Goal: Task Accomplishment & Management: Manage account settings

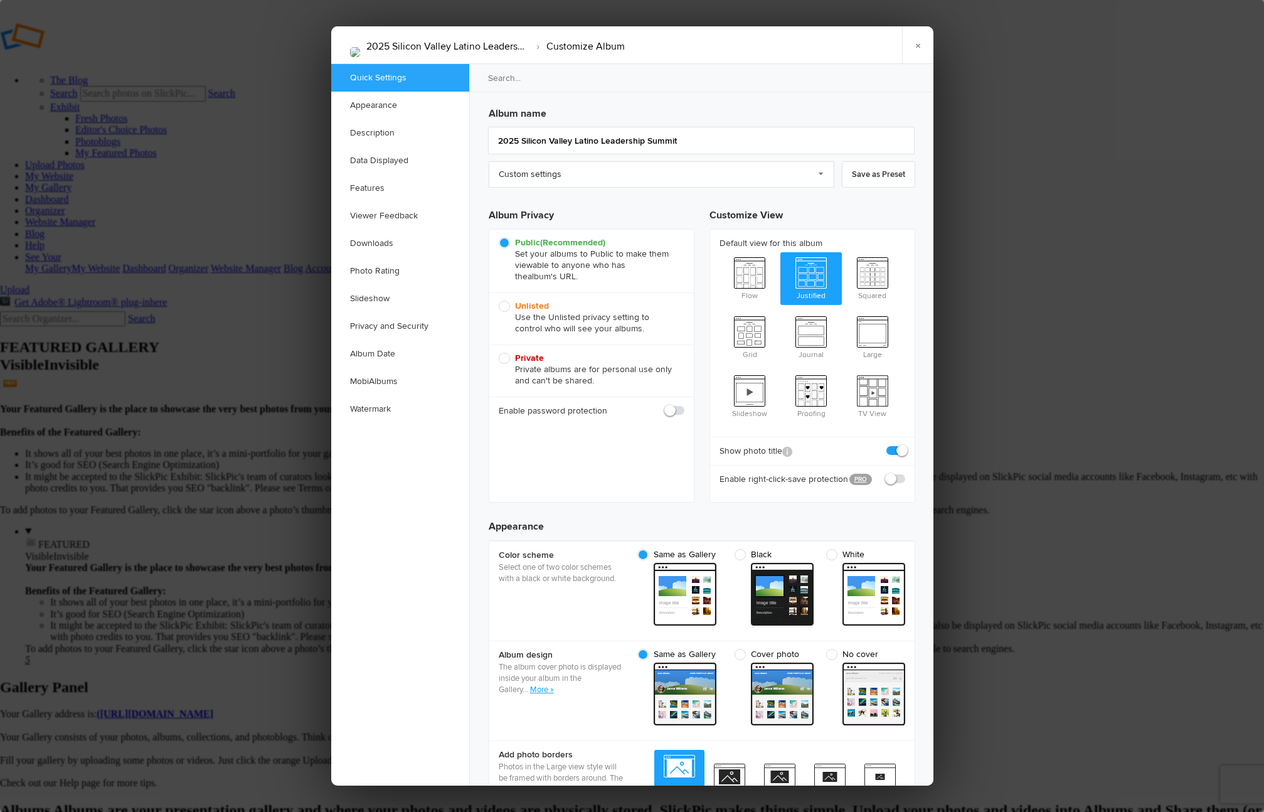
drag, startPoint x: 260, startPoint y: 88, endPoint x: 262, endPoint y: 100, distance: 11.4
click at [262, 100] on div at bounding box center [632, 406] width 1264 height 812
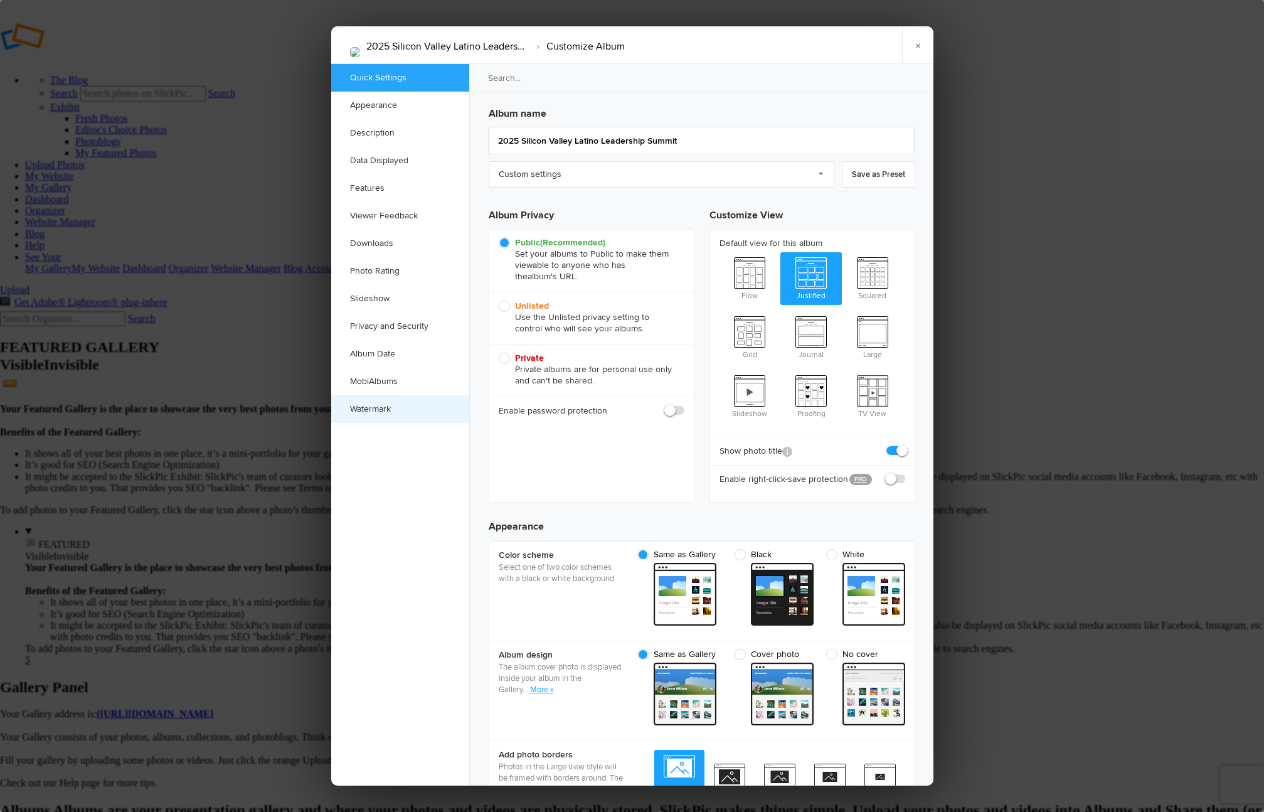
click at [399, 409] on link "Watermark" at bounding box center [400, 409] width 138 height 28
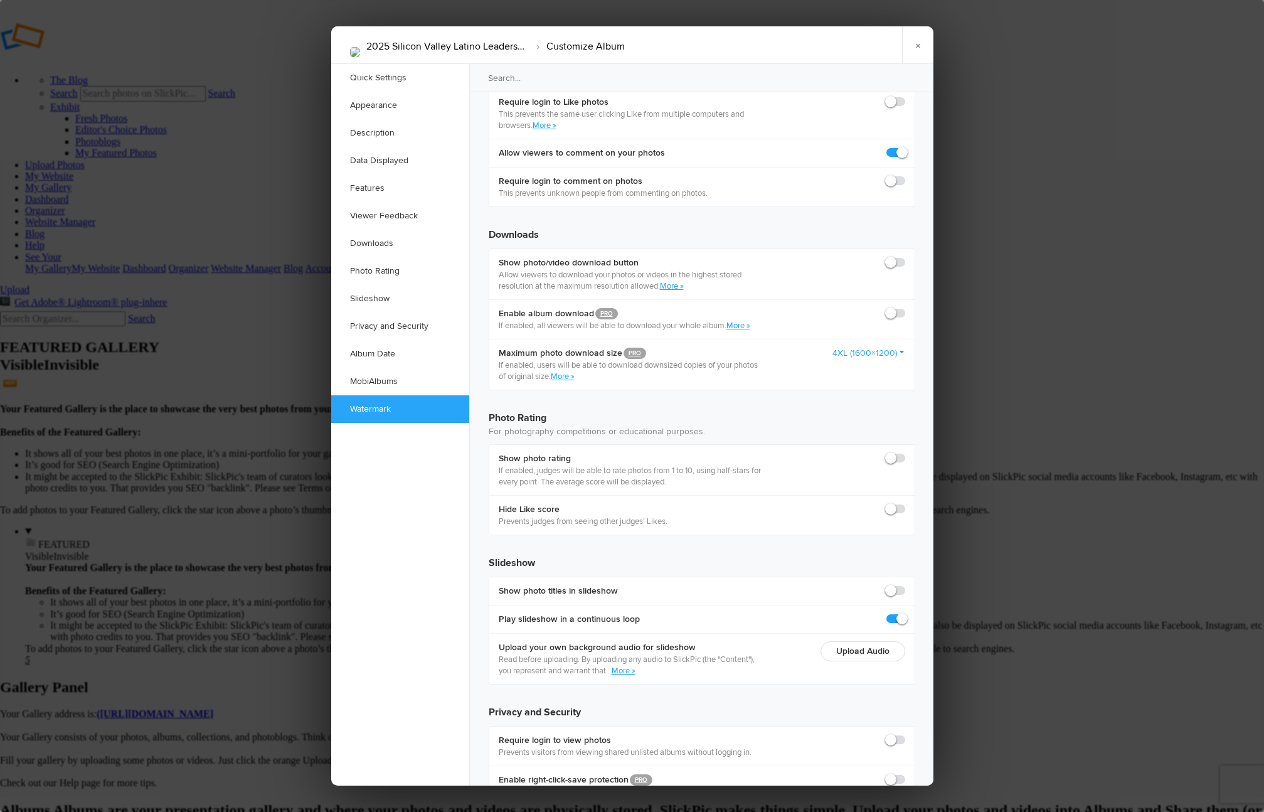
scroll to position [2454, 0]
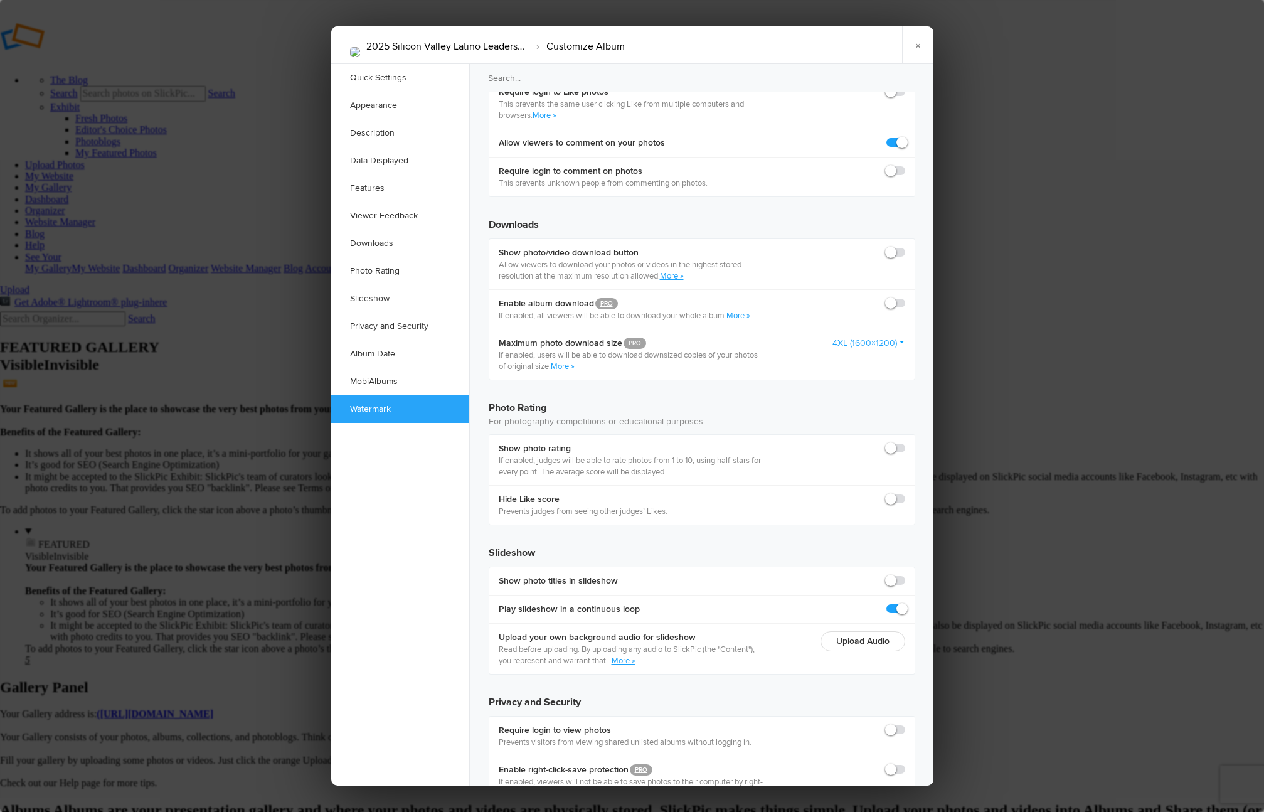
checkbox input "true"
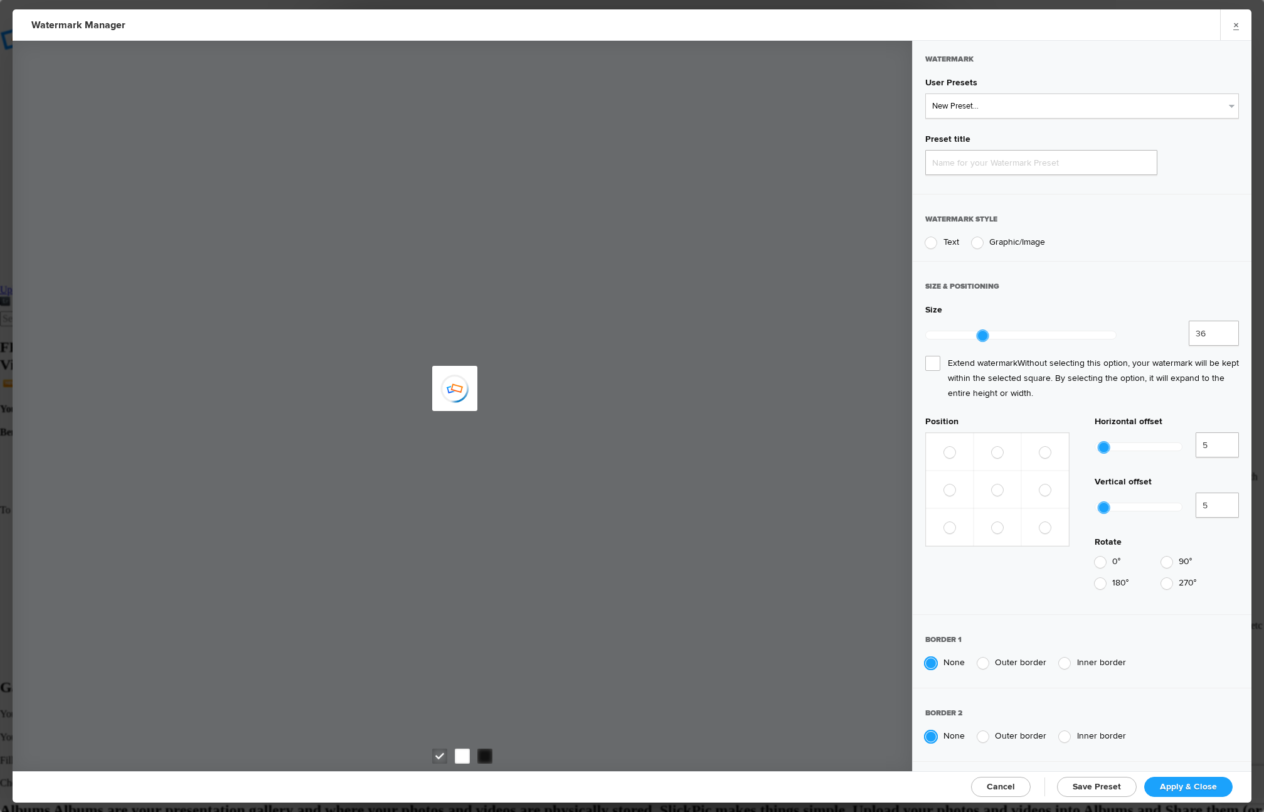
type input "Watermark-10/13/2025"
radio input "true"
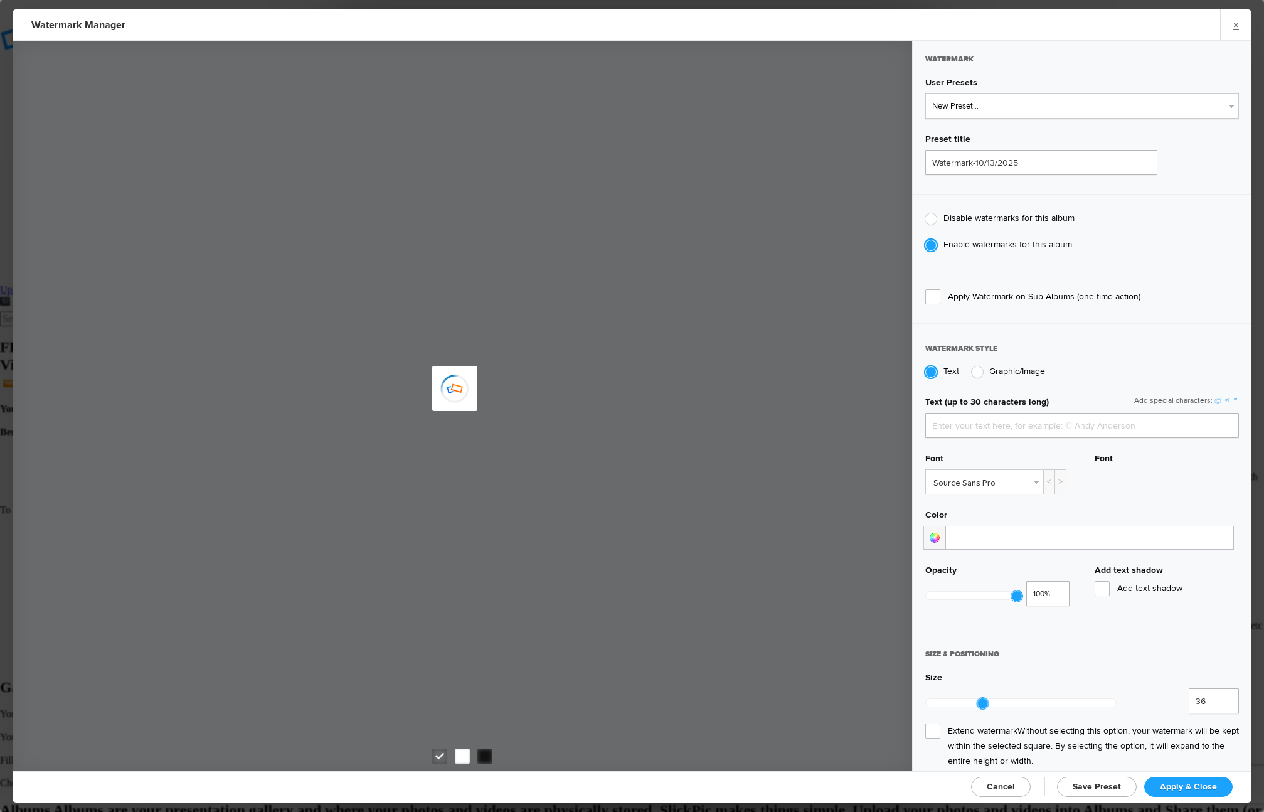
type input "See Your Pix"
click at [995, 101] on select "New Preset... Latina Professionals Latina Professionals Latina Professionals LP…" at bounding box center [1082, 105] width 314 height 25
select select "4: Object"
click at [925, 93] on select "New Preset... Latina Professionals Latina Professionals Latina Professionals LP…" at bounding box center [1082, 105] width 314 height 25
type input "LP White Logo Only"
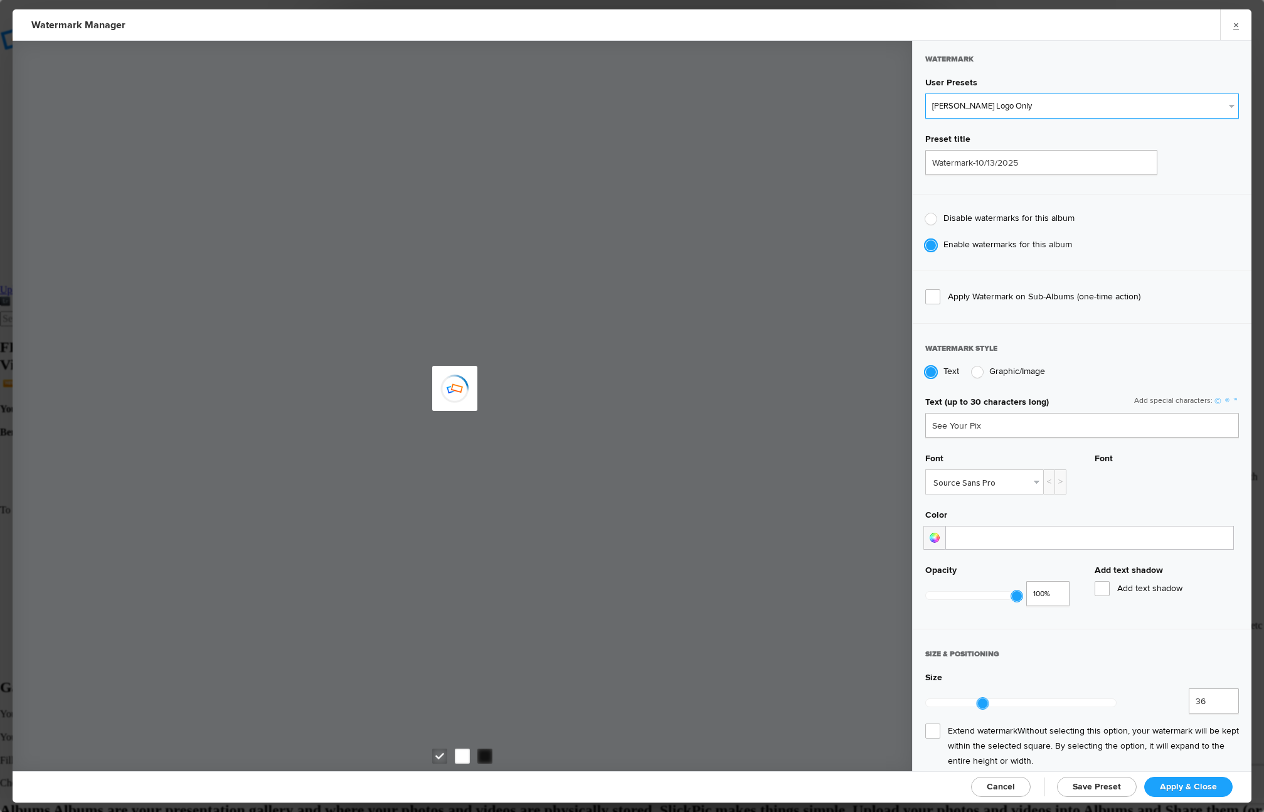
radio input "false"
radio input "true"
type input "43"
radio input "false"
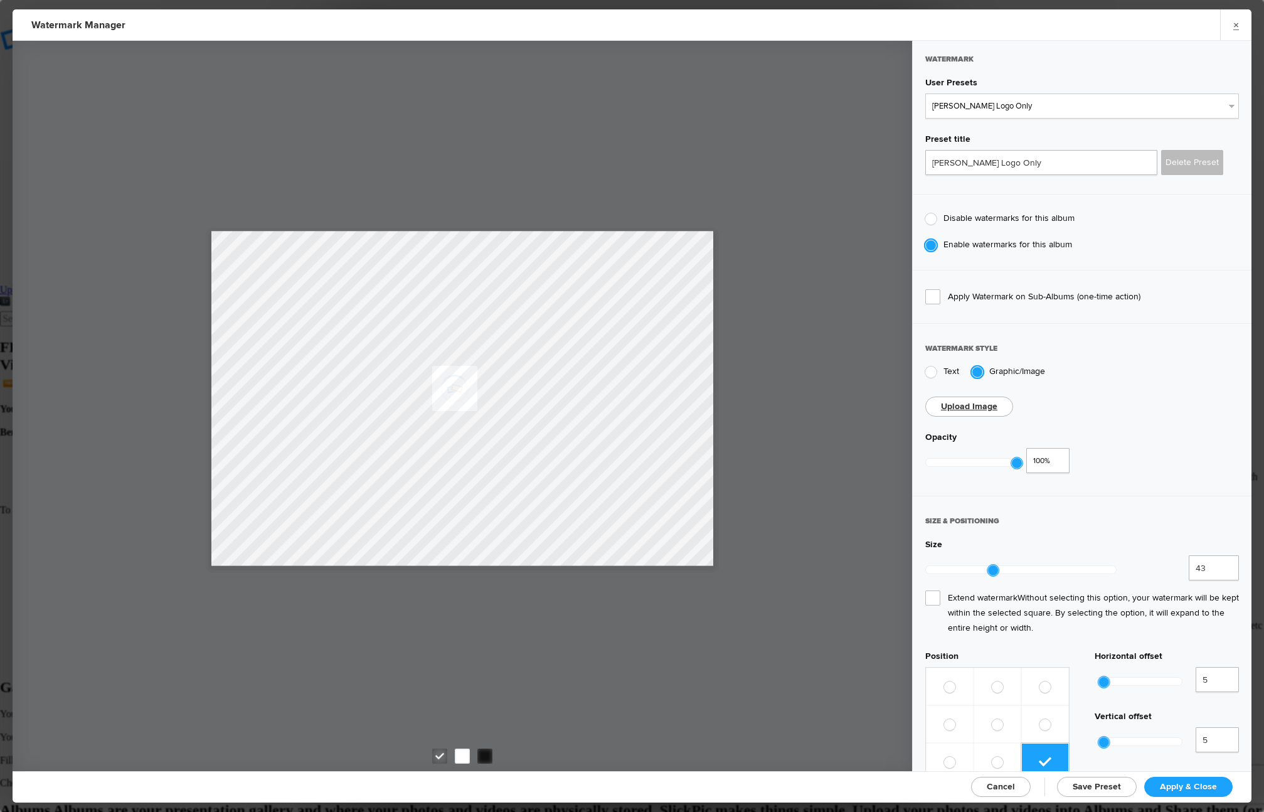
click at [1189, 786] on span "Apply & Close" at bounding box center [1188, 786] width 57 height 11
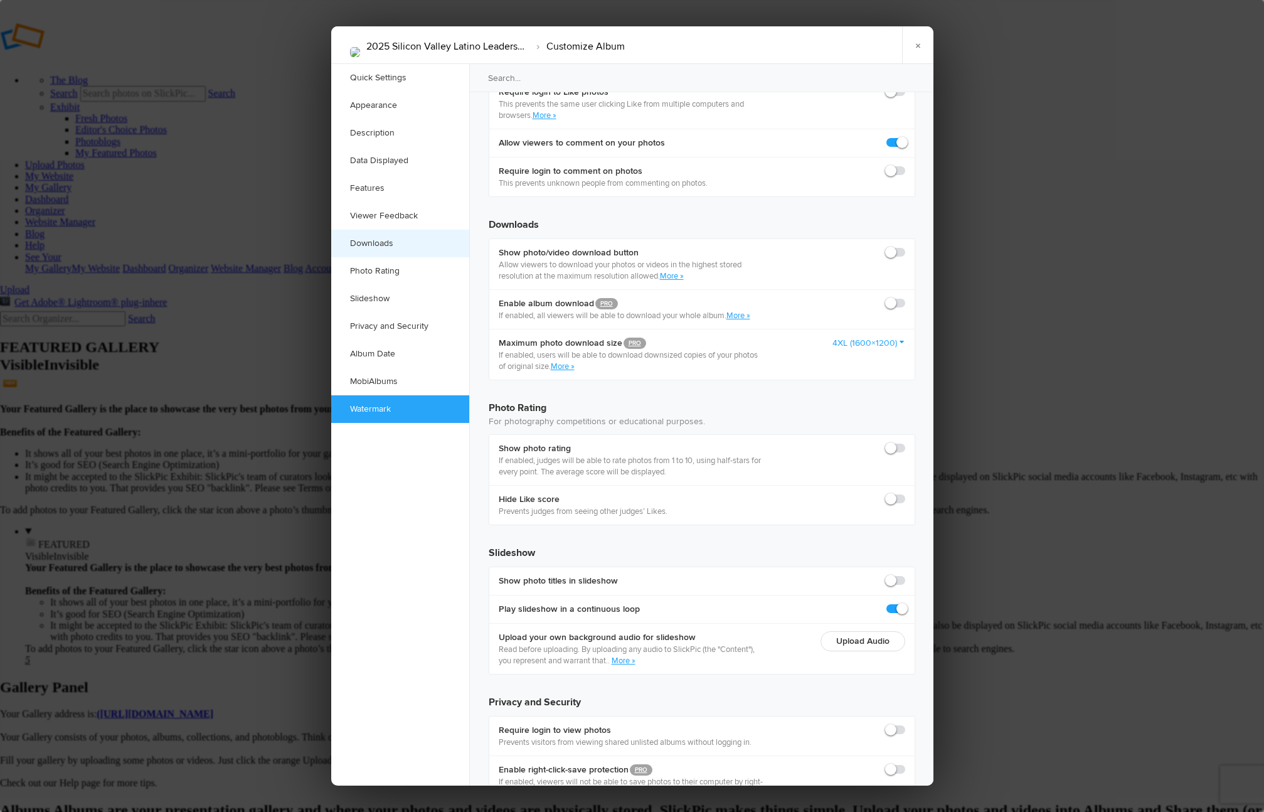
click at [392, 251] on link "Downloads" at bounding box center [400, 244] width 138 height 28
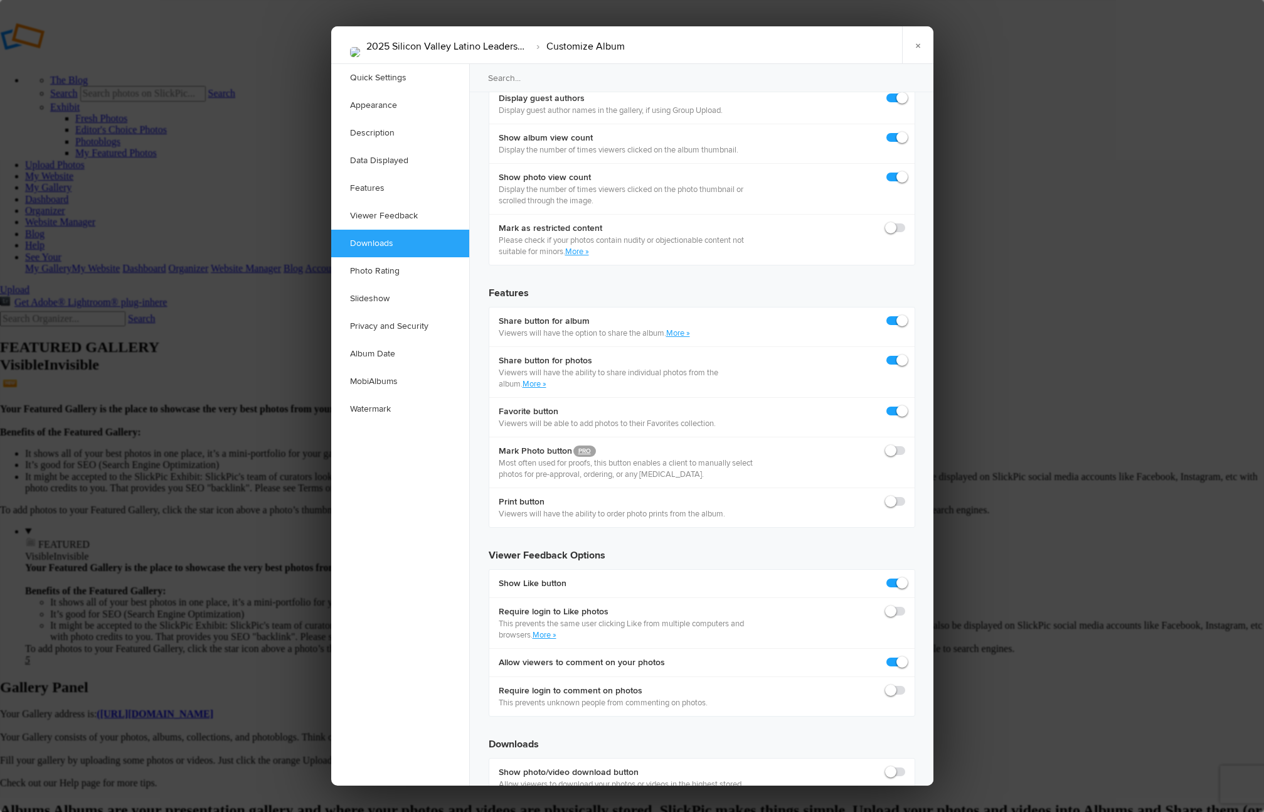
scroll to position [1934, 0]
click at [905, 767] on span at bounding box center [905, 767] width 0 height 0
click at [905, 766] on input "checkbox" at bounding box center [905, 766] width 1 height 1
checkbox input "true"
click at [905, 811] on span at bounding box center [905, 818] width 0 height 0
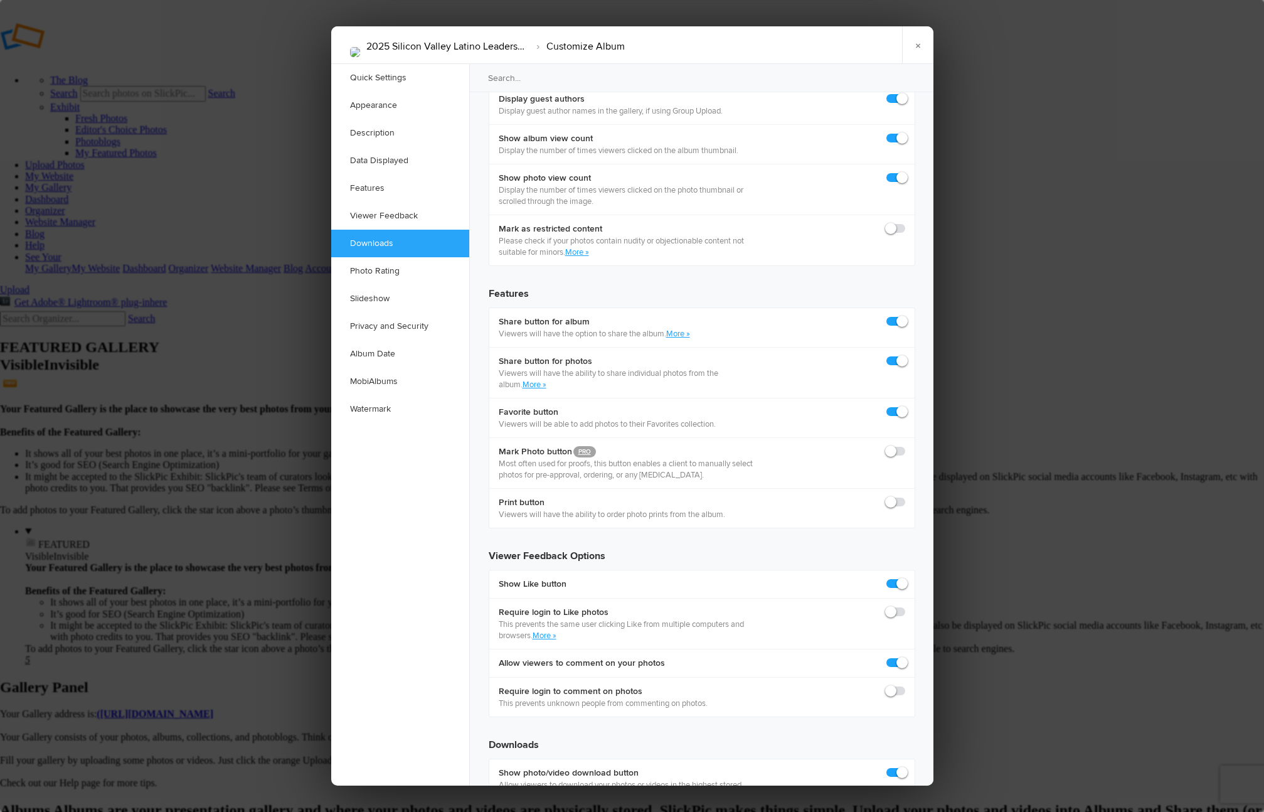
click at [905, 811] on input "checkbox" at bounding box center [905, 817] width 1 height 1
checkbox input "true"
drag, startPoint x: 922, startPoint y: 48, endPoint x: 895, endPoint y: 284, distance: 237.5
click at [898, 274] on div "2025 Silicon Valley Latino Leadership Summit › Customize Album × Saving Saved Q…" at bounding box center [632, 405] width 602 height 759
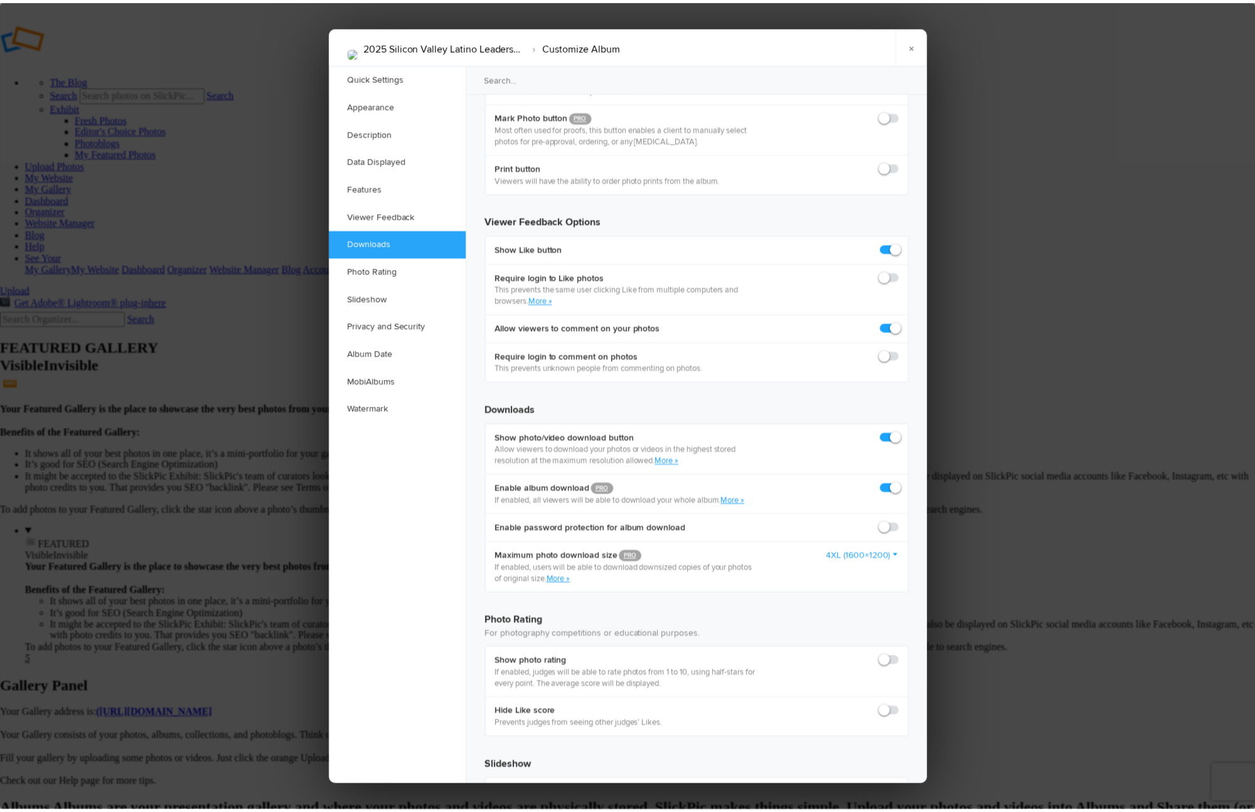
scroll to position [2482, 0]
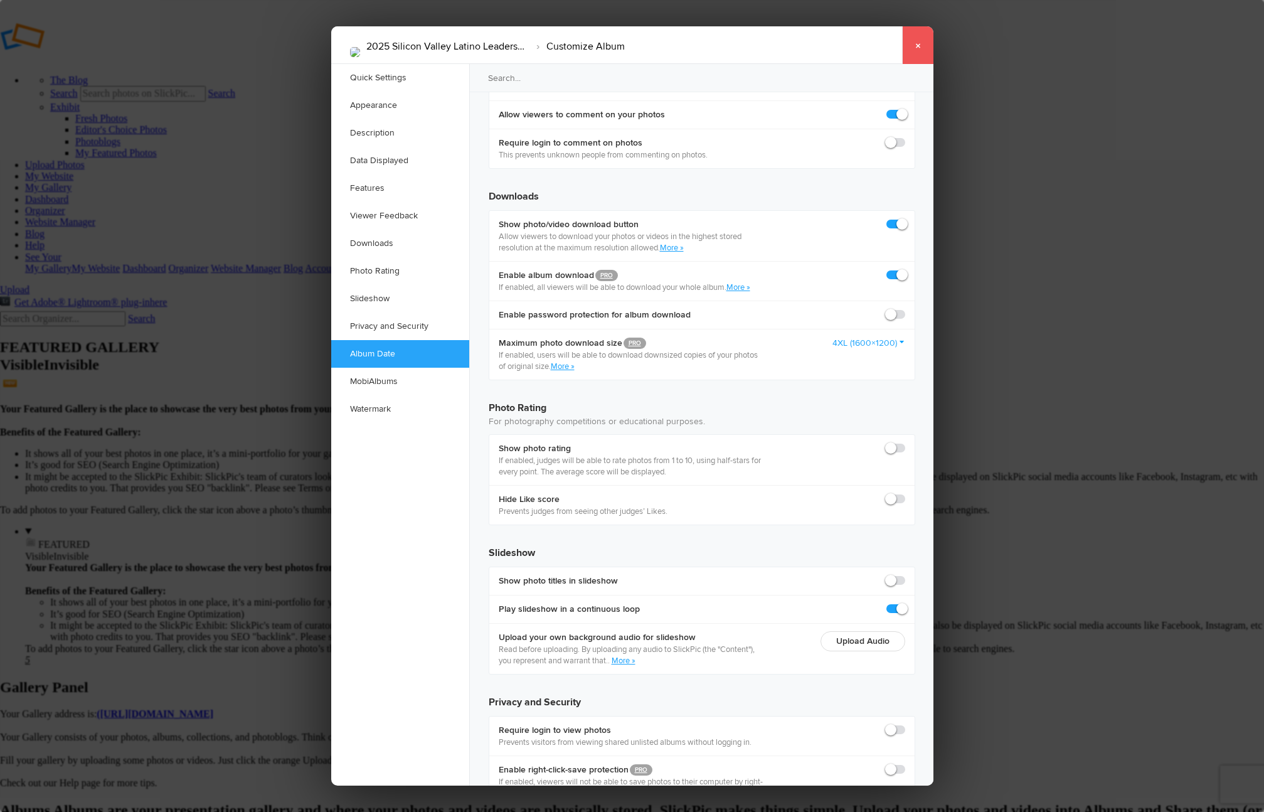
click at [910, 46] on link "×" at bounding box center [917, 45] width 31 height 38
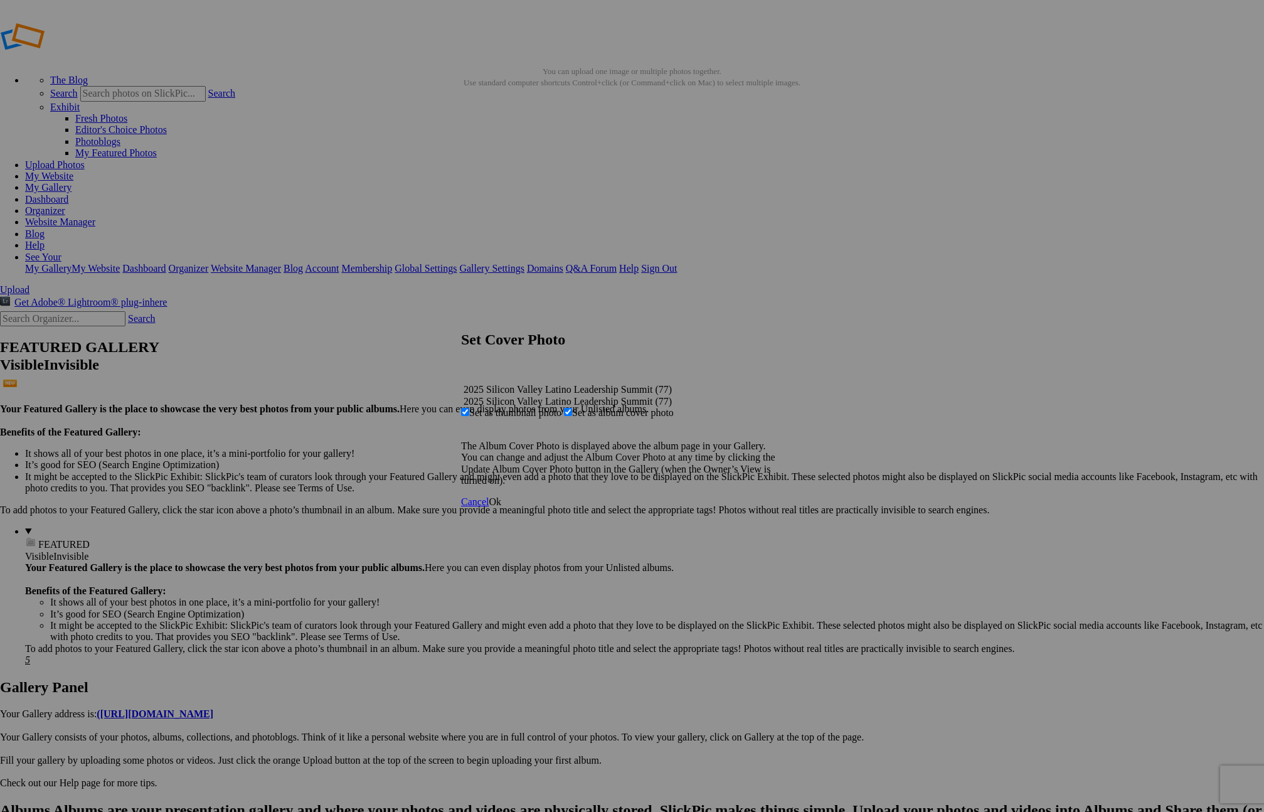
click at [501, 507] on span "Ok" at bounding box center [495, 501] width 13 height 11
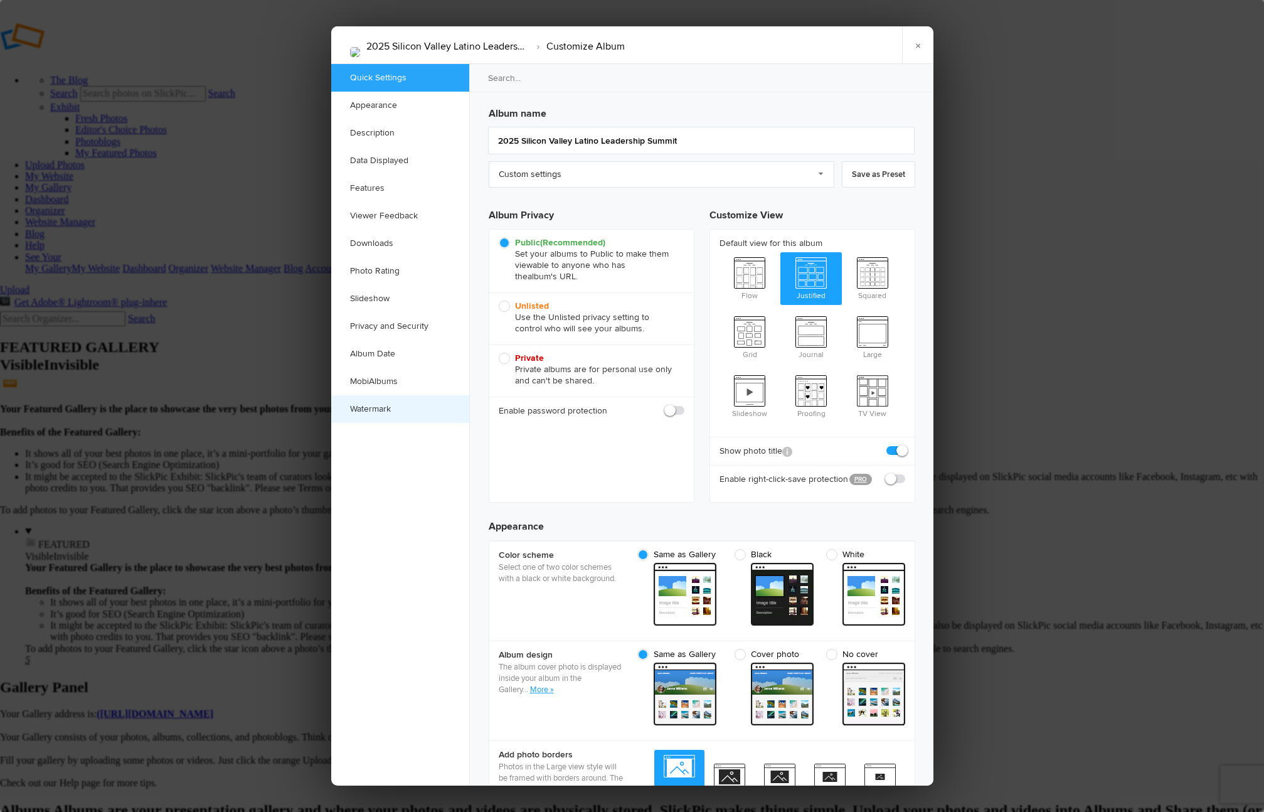
click at [387, 415] on link "Watermark" at bounding box center [400, 409] width 138 height 28
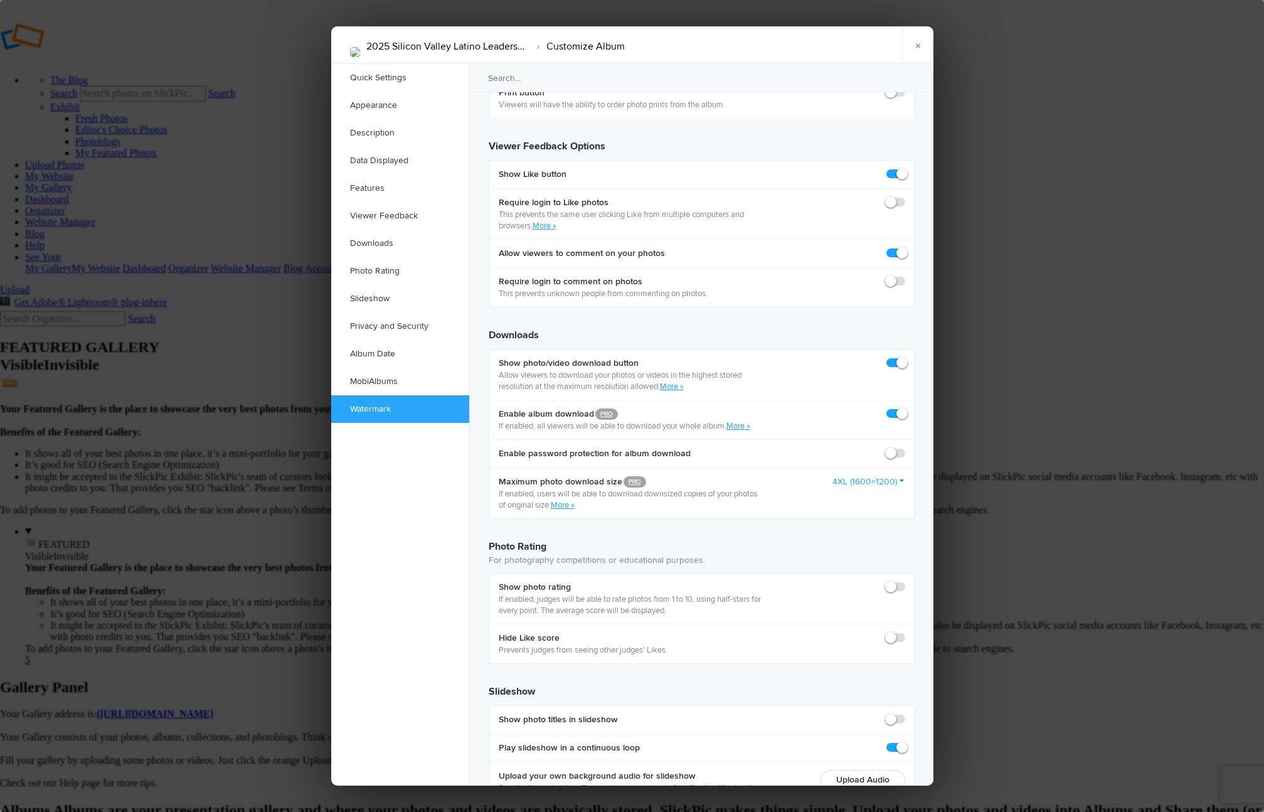
scroll to position [2482, 0]
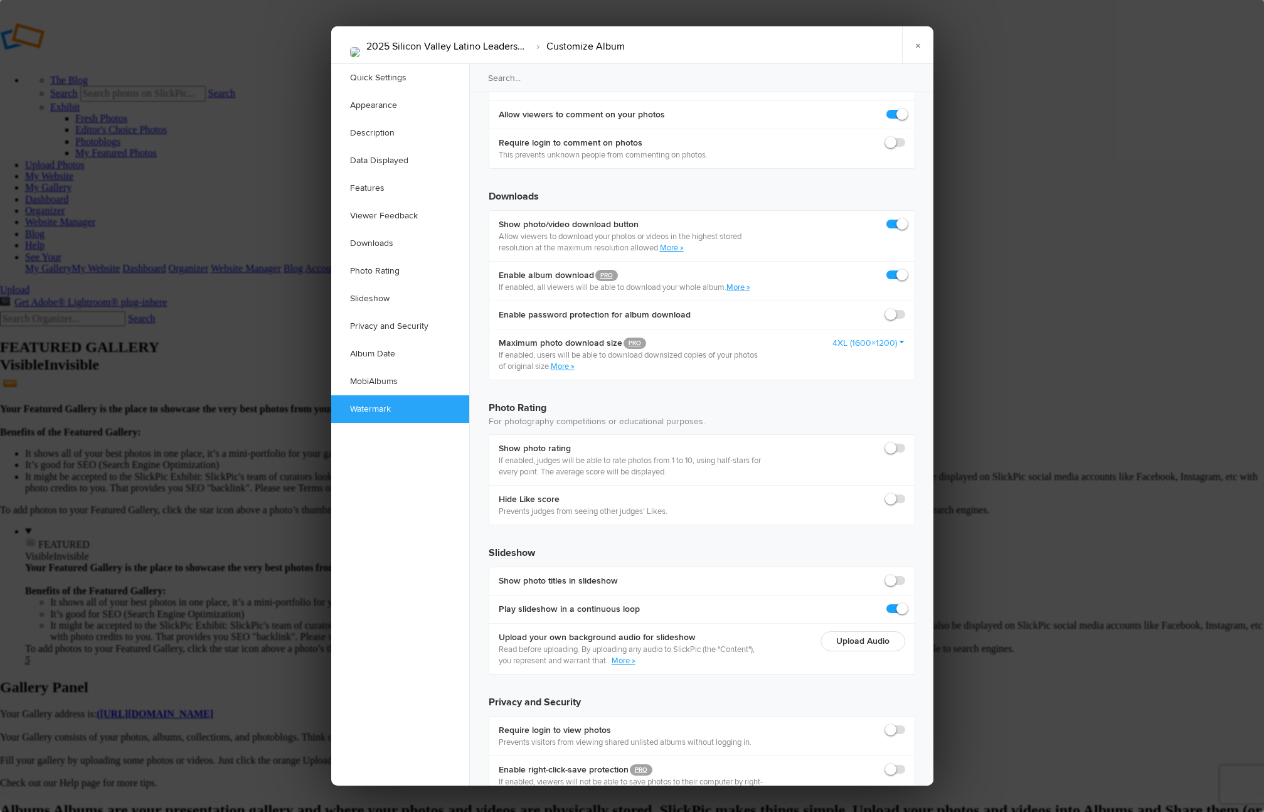
checkbox input "true"
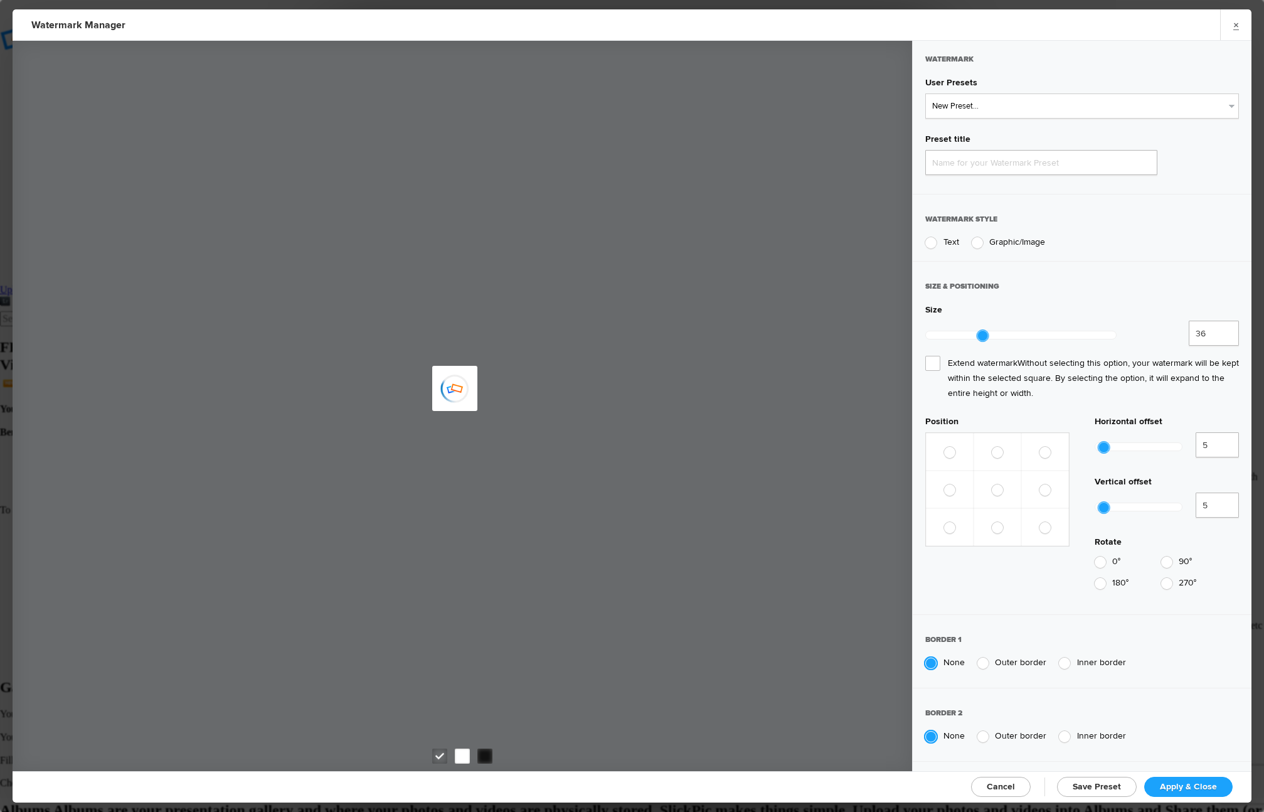
type input "Watermark-10/13/2025"
radio input "true"
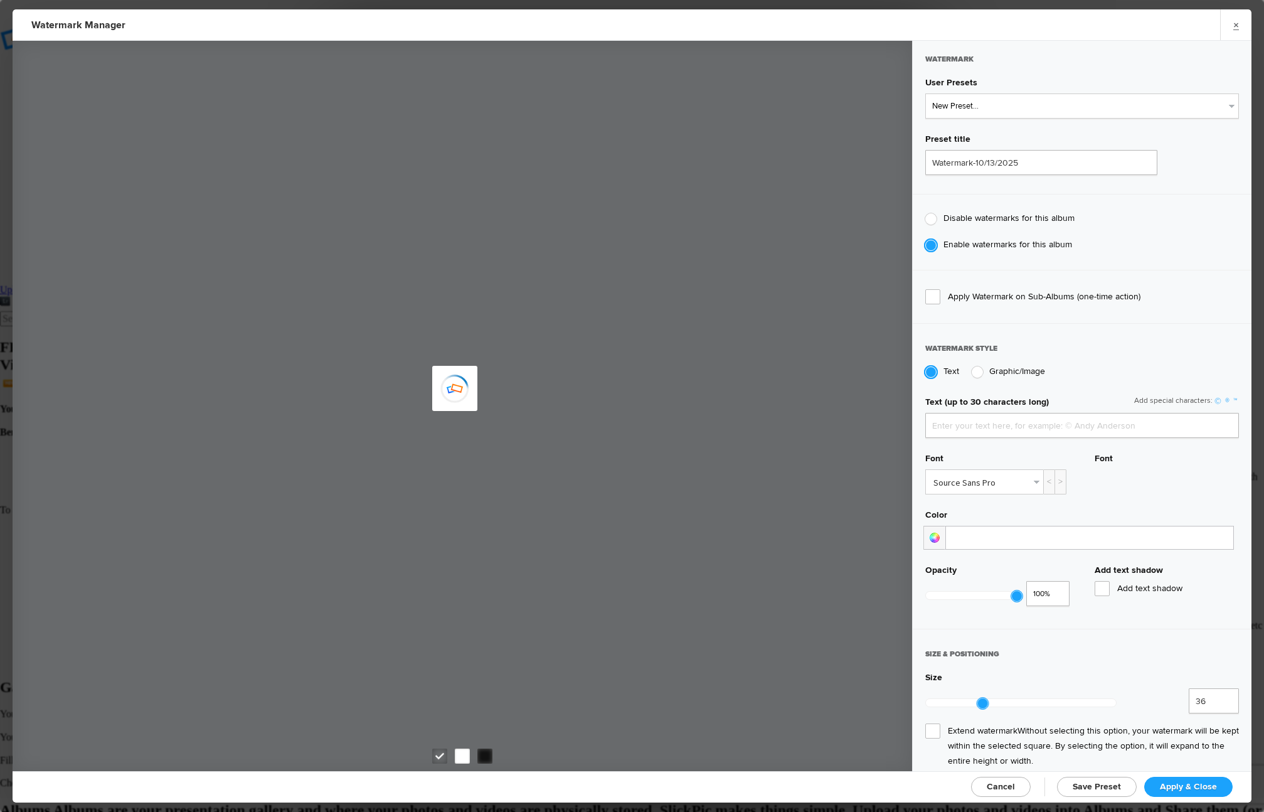
type input "See Your Pix"
click at [969, 111] on select "New Preset... Latina Professionals Latina Professionals Latina Professionals LP…" at bounding box center [1082, 105] width 314 height 25
select select "4: Object"
click at [925, 93] on select "New Preset... Latina Professionals Latina Professionals Latina Professionals LP…" at bounding box center [1082, 105] width 314 height 25
type input "LP White Logo Only"
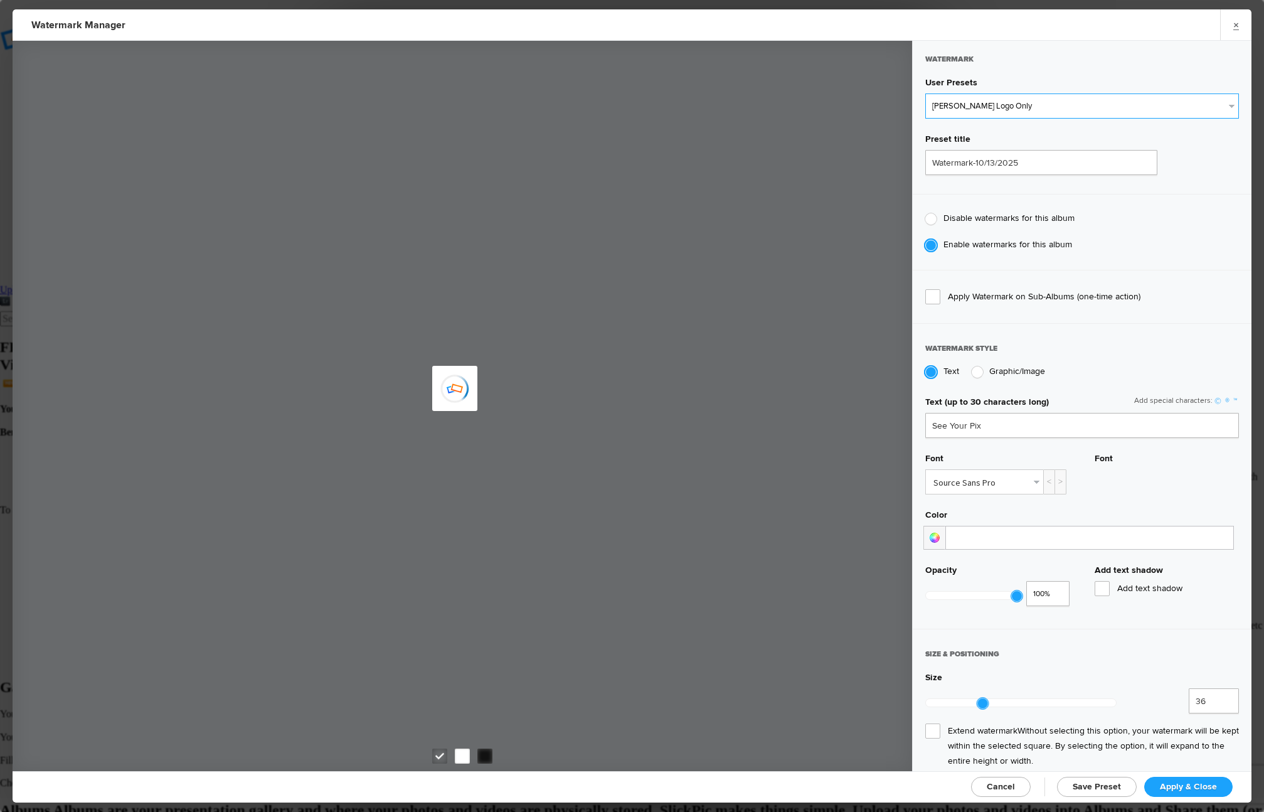
radio input "false"
radio input "true"
type input "43"
radio input "false"
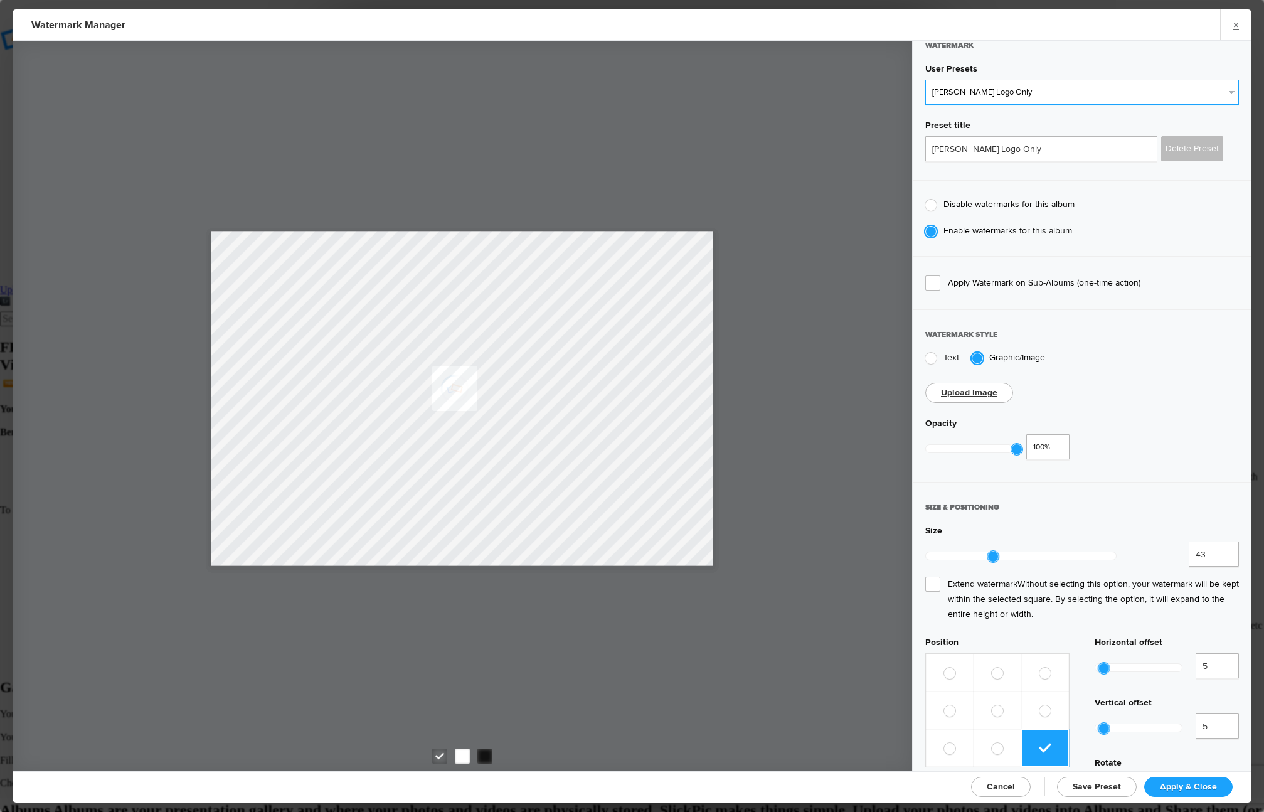
scroll to position [23, 0]
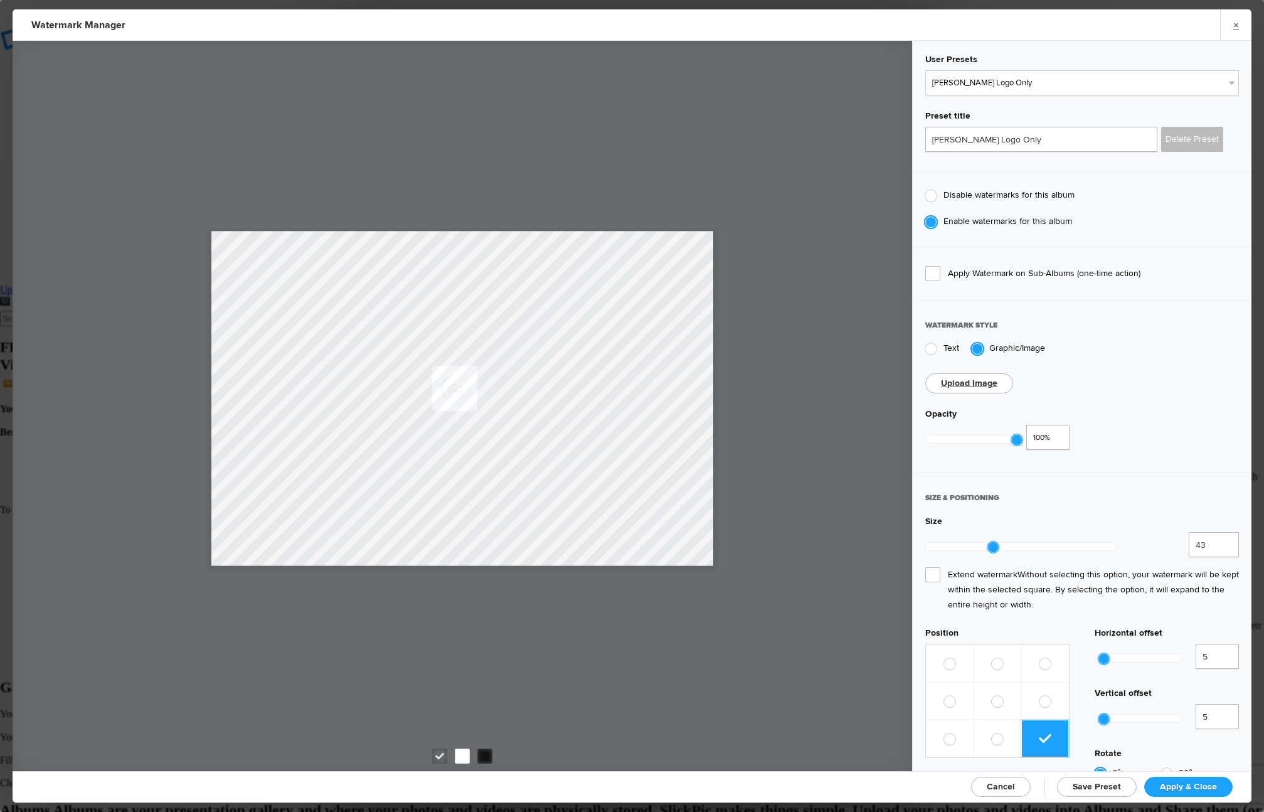
click at [963, 272] on span "Apply Watermark on Sub-Albums (one-time action)" at bounding box center [1082, 273] width 314 height 15
click at [0, 0] on input "Apply Watermark on Sub-Albums (one-time action)" at bounding box center [0, 0] width 0 height 0
click at [937, 271] on span "Apply Watermark on Sub-Albums (one-time action)" at bounding box center [1082, 273] width 314 height 15
click at [0, 0] on input "Apply Watermark on Sub-Albums (one-time action)" at bounding box center [0, 0] width 0 height 0
click at [935, 278] on span "Apply Watermark on Sub-Albums (one-time action)" at bounding box center [1082, 273] width 314 height 15
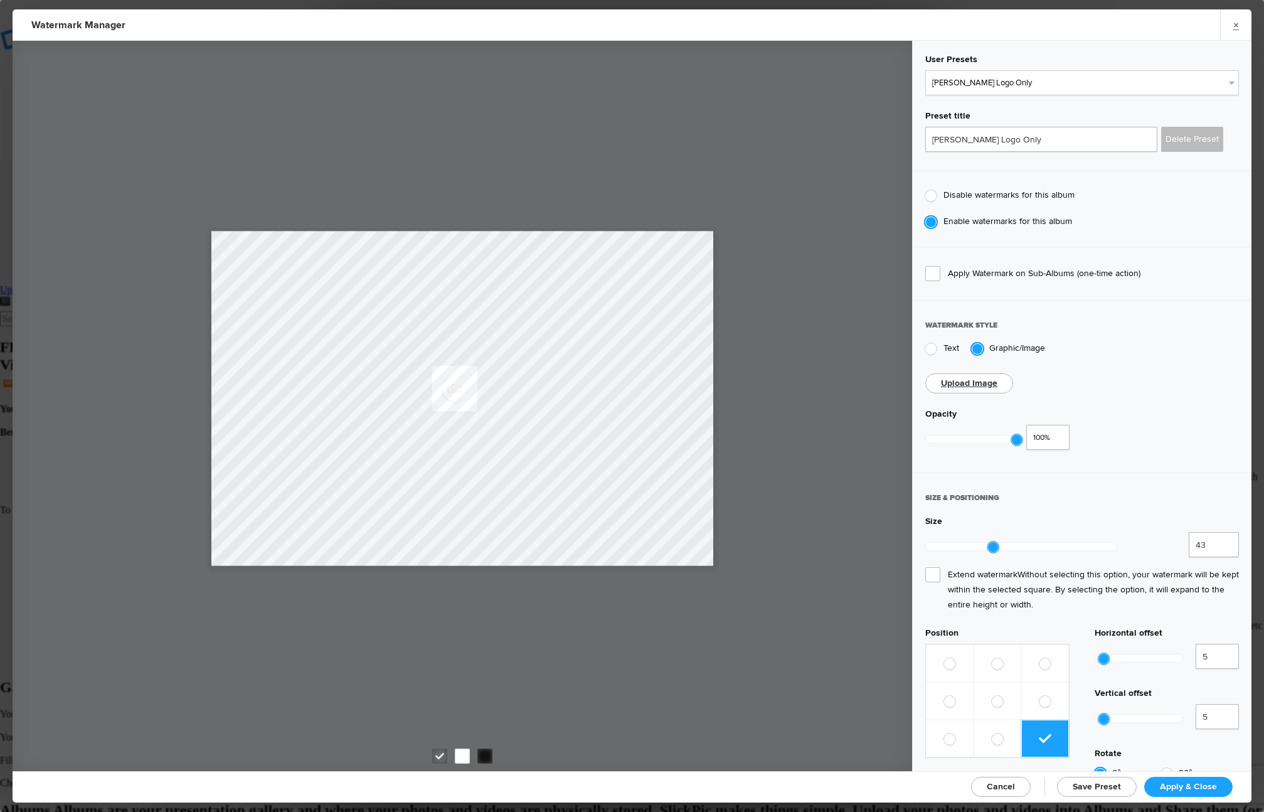
click at [0, 0] on input "Apply Watermark on Sub-Albums (one-time action)" at bounding box center [0, 0] width 0 height 0
click at [934, 272] on span "Apply Watermark on Sub-Albums (one-time action)" at bounding box center [1082, 273] width 314 height 15
click at [0, 0] on input "Apply Watermark on Sub-Albums (one-time action)" at bounding box center [0, 0] width 0 height 0
click at [934, 276] on span "Apply Watermark on Sub-Albums (one-time action)" at bounding box center [1082, 273] width 314 height 15
click at [0, 0] on input "Apply Watermark on Sub-Albums (one-time action)" at bounding box center [0, 0] width 0 height 0
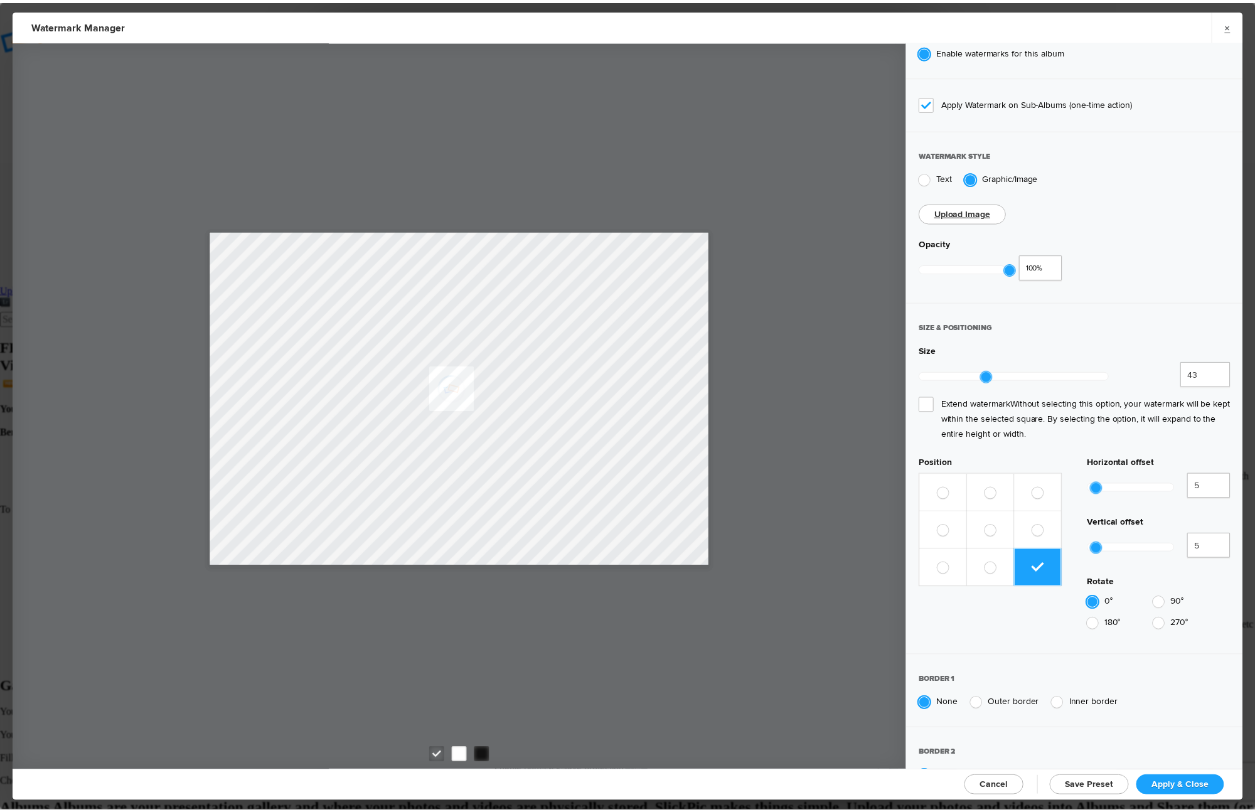
scroll to position [284, 0]
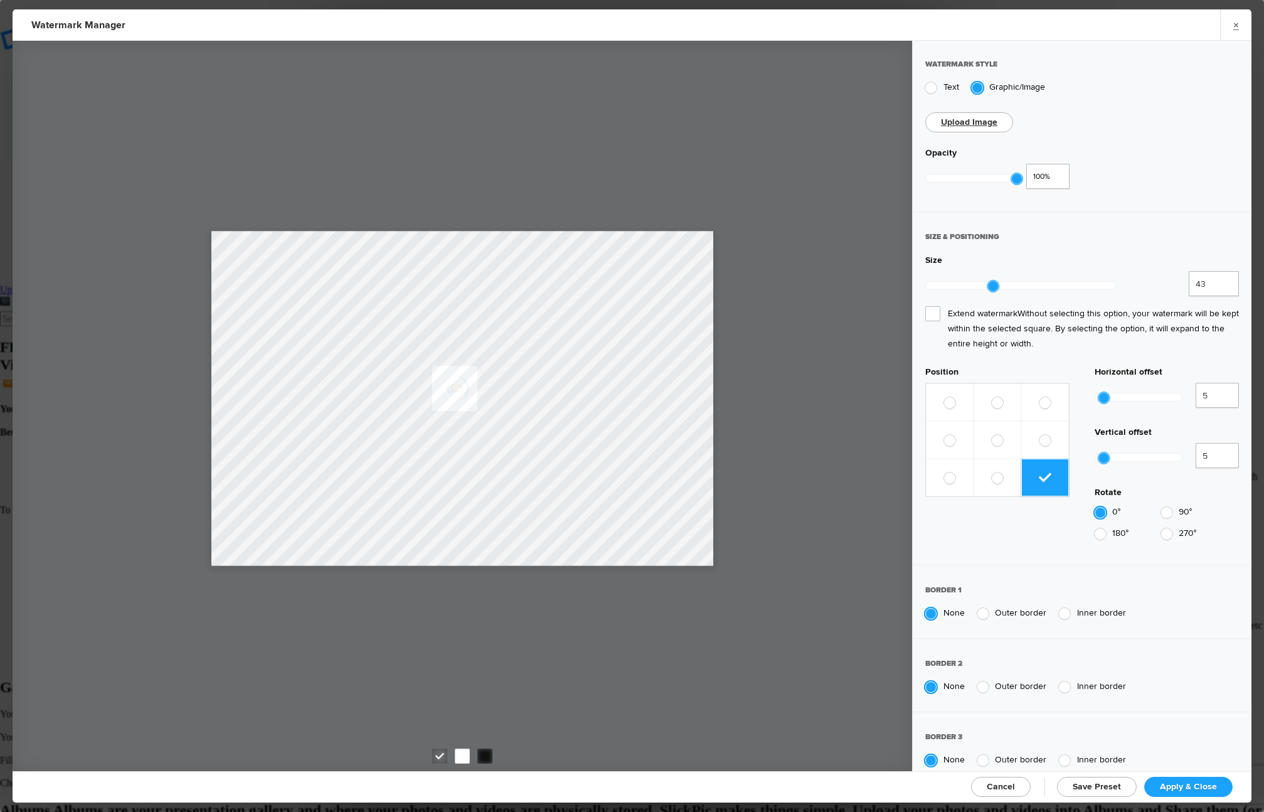
click at [1200, 786] on span "Apply & Close" at bounding box center [1188, 786] width 57 height 11
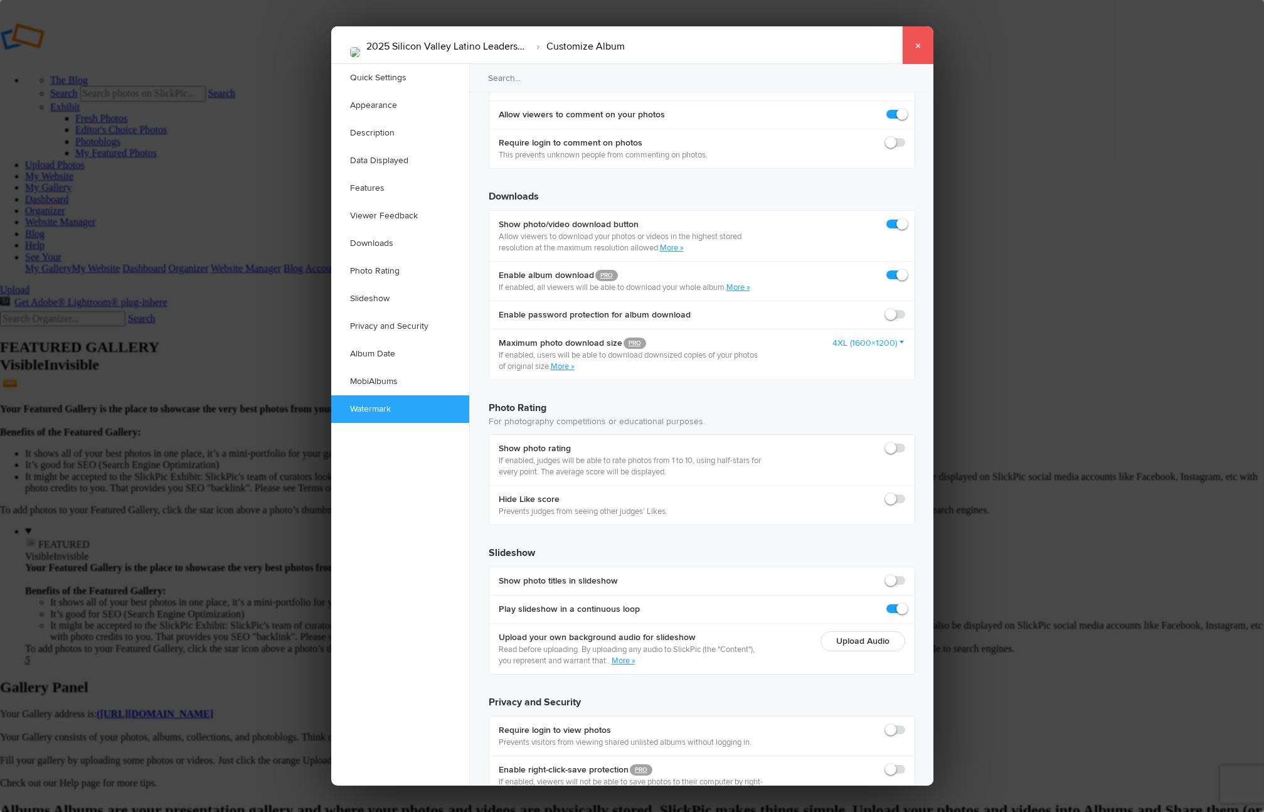
click at [920, 41] on link "×" at bounding box center [917, 45] width 31 height 38
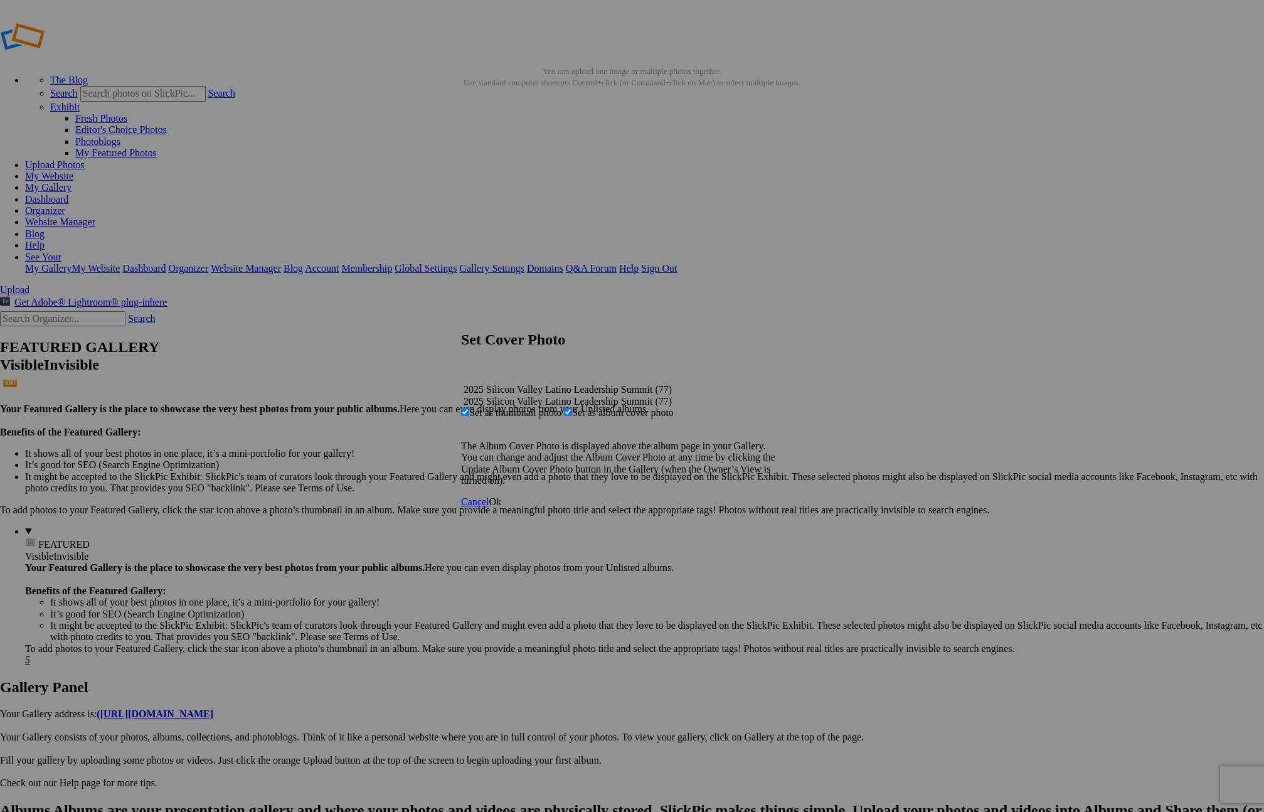
click at [501, 507] on link "Ok" at bounding box center [495, 501] width 13 height 11
